Goal: Find specific page/section: Find specific page/section

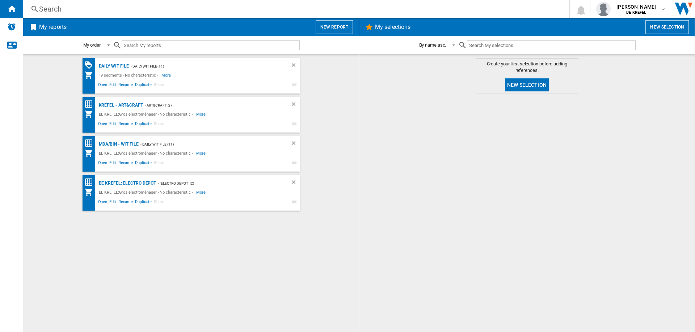
click at [97, 9] on div "Search" at bounding box center [294, 9] width 511 height 10
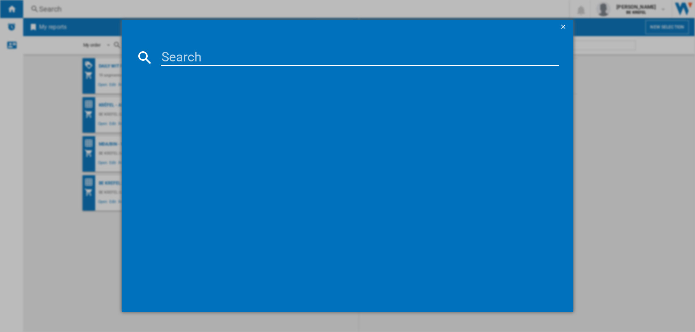
drag, startPoint x: 178, startPoint y: 56, endPoint x: 276, endPoint y: 71, distance: 98.8
click at [179, 56] on input at bounding box center [360, 57] width 398 height 17
type input "2"
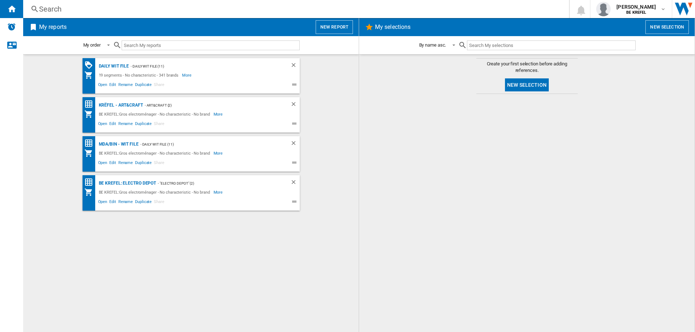
click at [77, 13] on div "Search" at bounding box center [294, 9] width 511 height 10
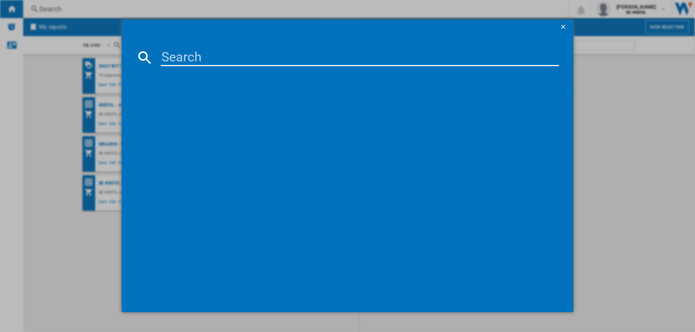
click at [179, 54] on input at bounding box center [360, 57] width 398 height 17
type input "21009892"
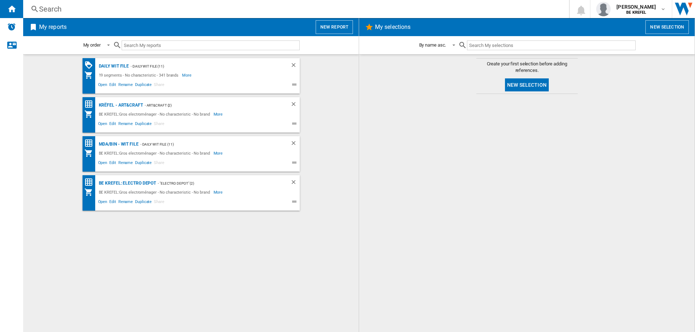
click at [49, 9] on div "Search" at bounding box center [294, 9] width 511 height 10
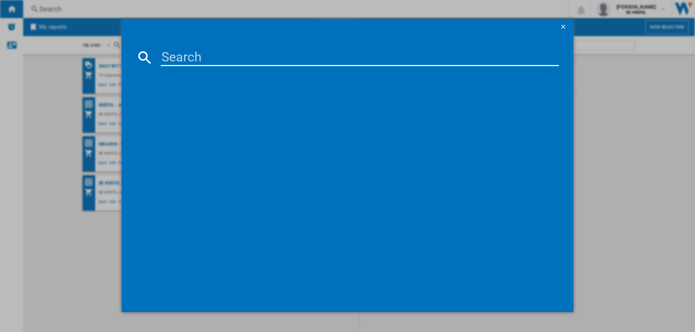
click at [173, 56] on input at bounding box center [360, 57] width 398 height 17
type input "GC71"
